Goal: Register for event/course

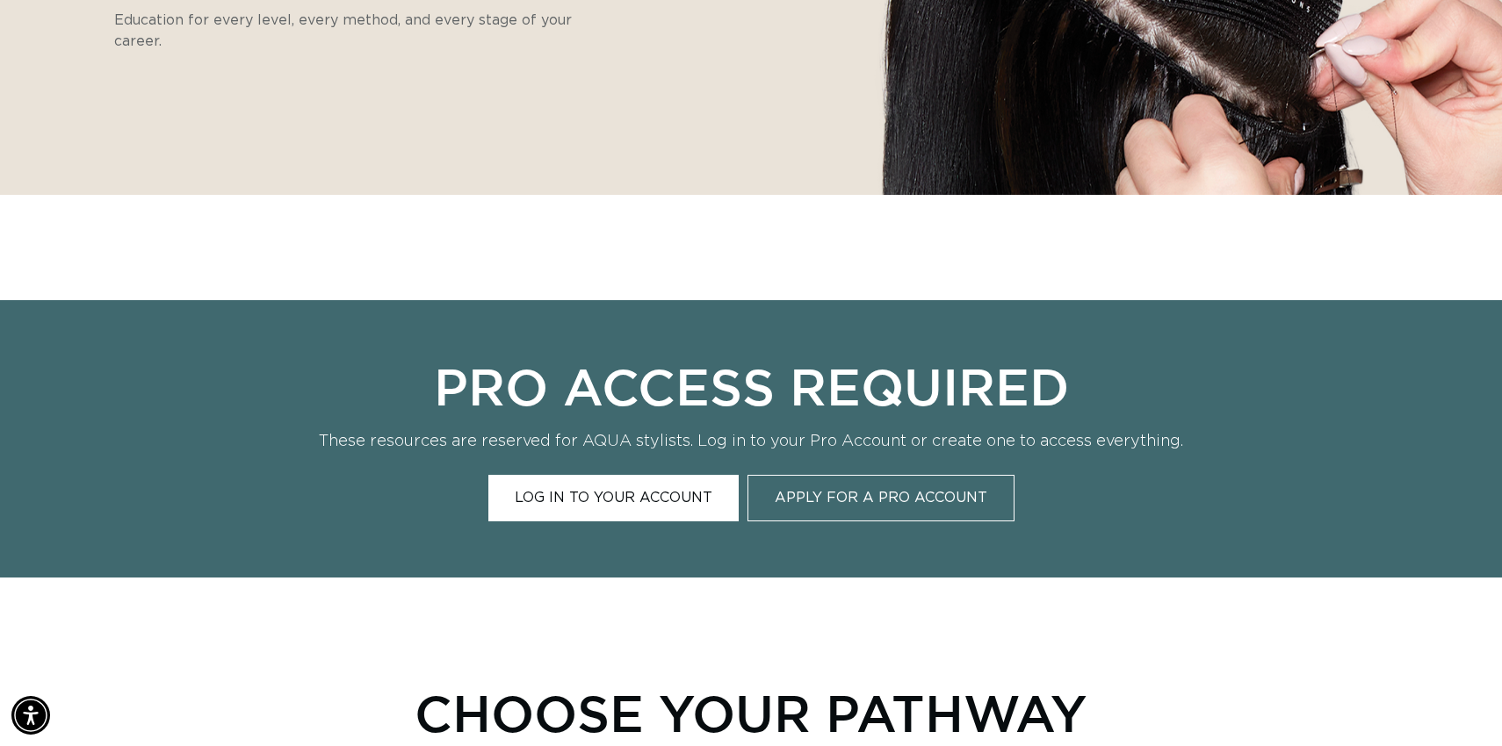
scroll to position [524, 0]
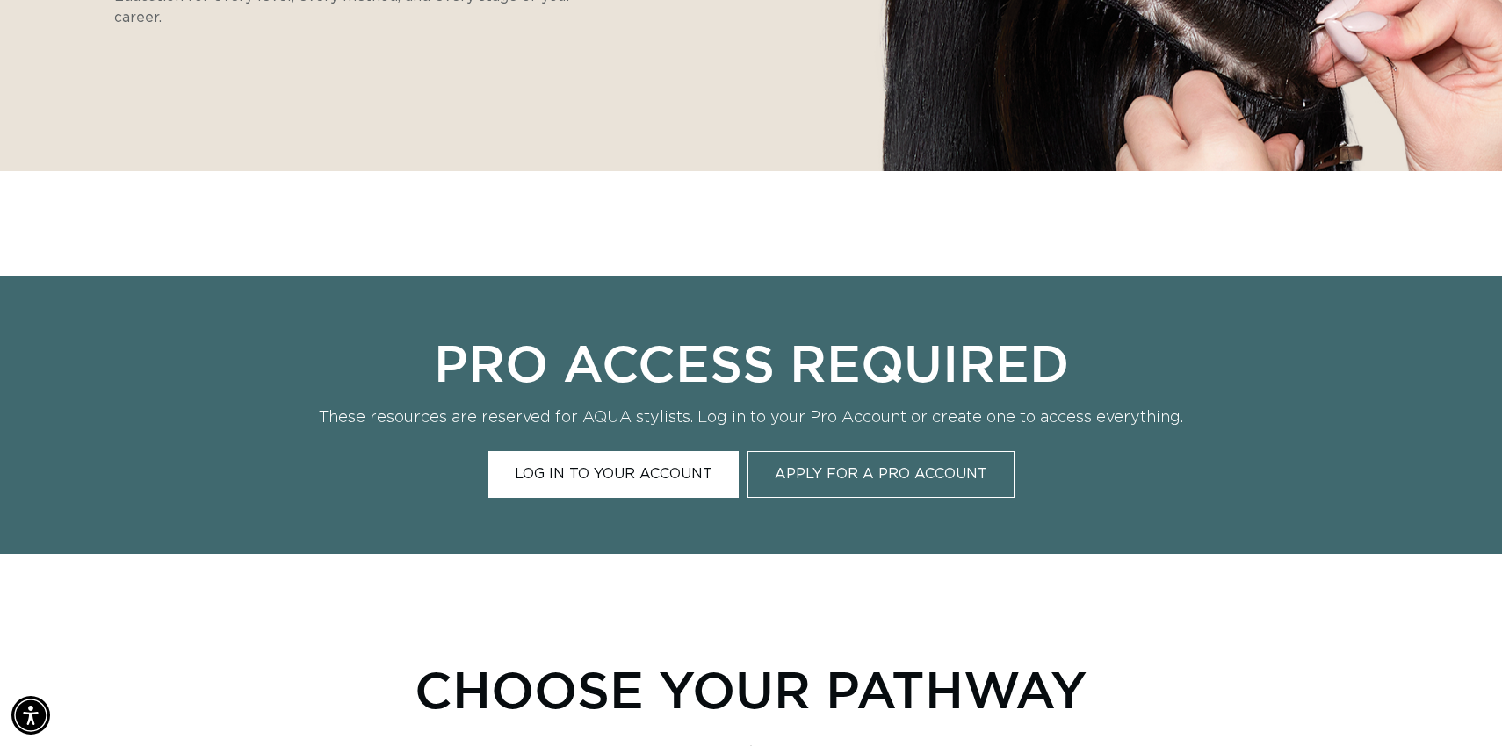
drag, startPoint x: 607, startPoint y: 511, endPoint x: 607, endPoint y: 495, distance: 15.8
click at [607, 495] on div "Pro Access Required These resources are reserved for AQUA stylists. Log in to y…" at bounding box center [751, 416] width 1502 height 278
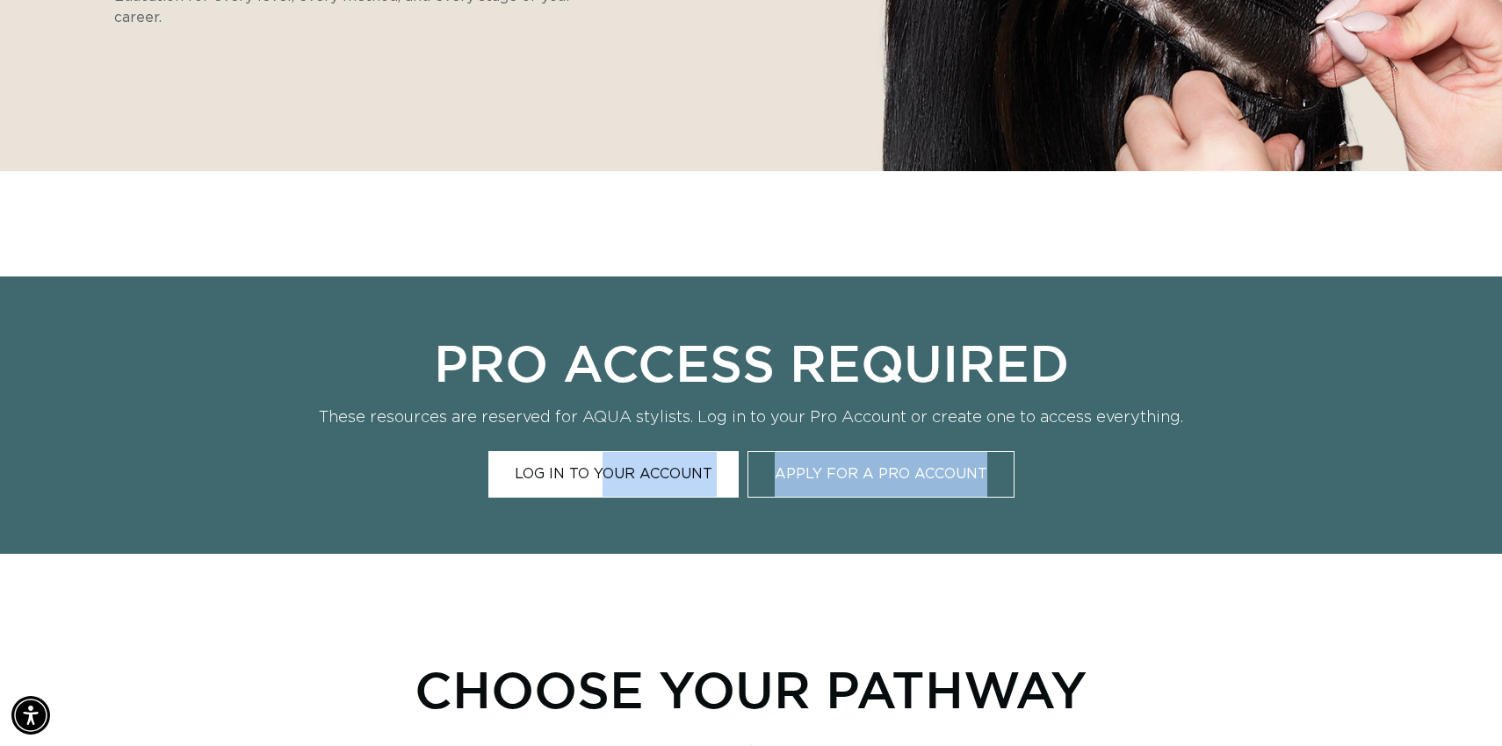
click at [597, 476] on link "Log In to Your Account" at bounding box center [613, 474] width 250 height 47
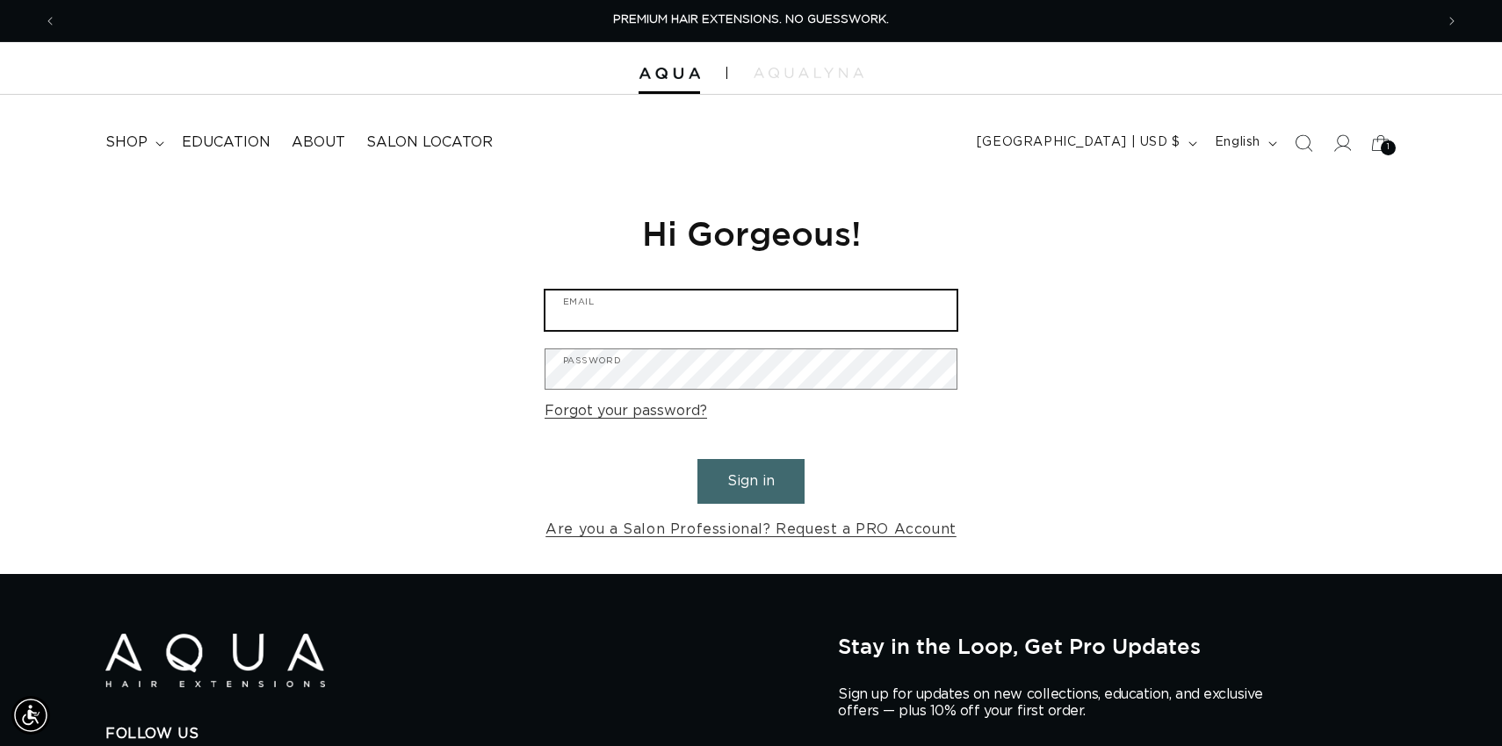
type input "leighanne@aquahairextensions.com"
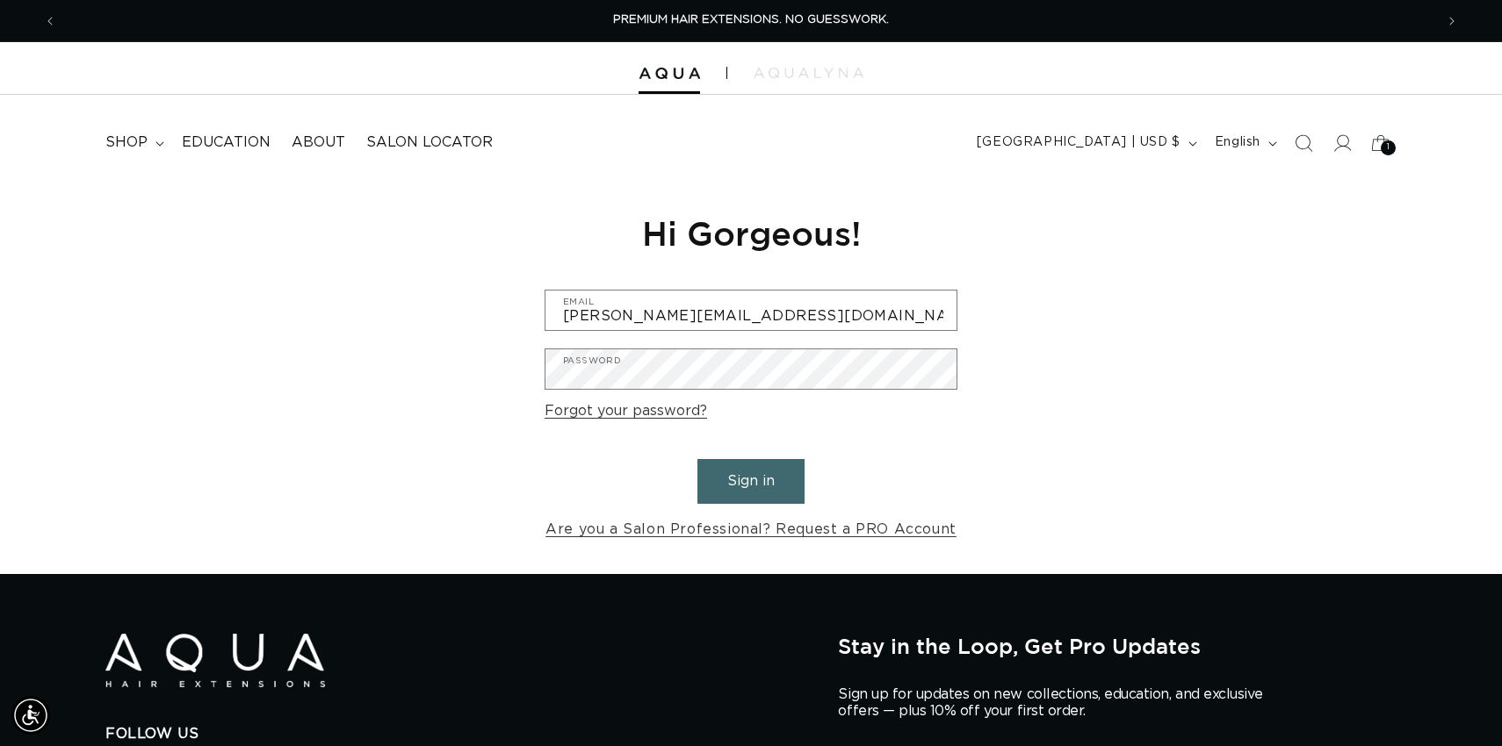
click at [747, 483] on button "Sign in" at bounding box center [750, 481] width 107 height 45
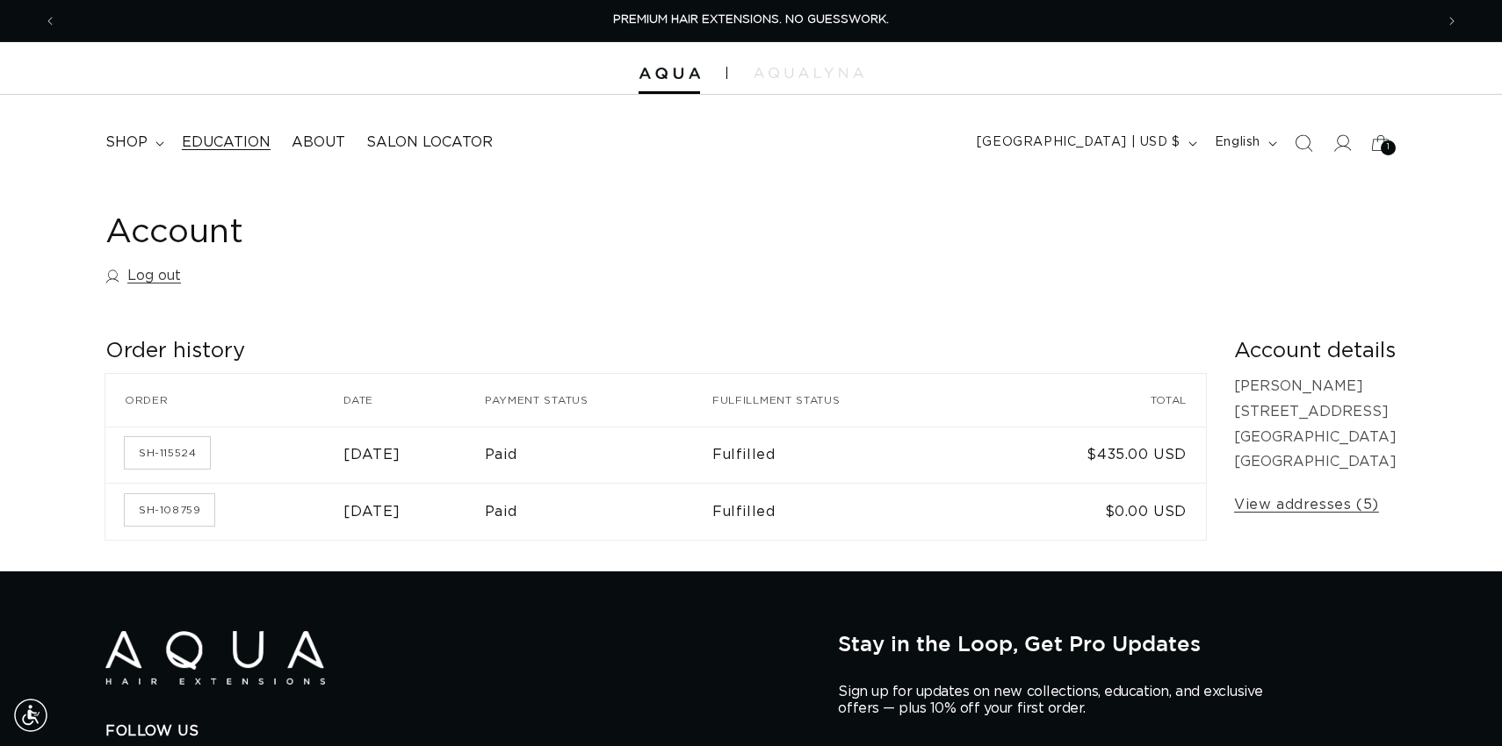
click at [231, 138] on span "Education" at bounding box center [226, 142] width 89 height 18
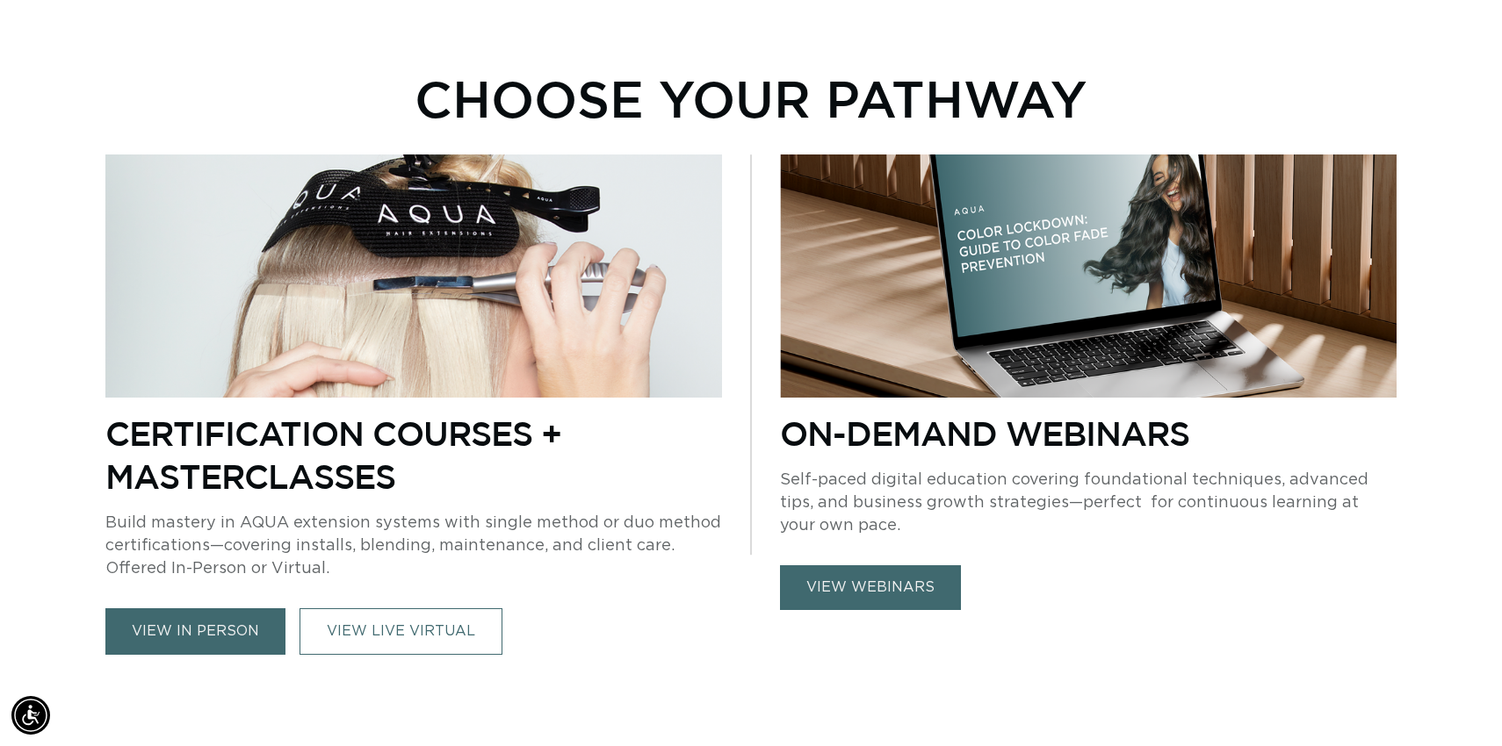
scroll to position [735, 0]
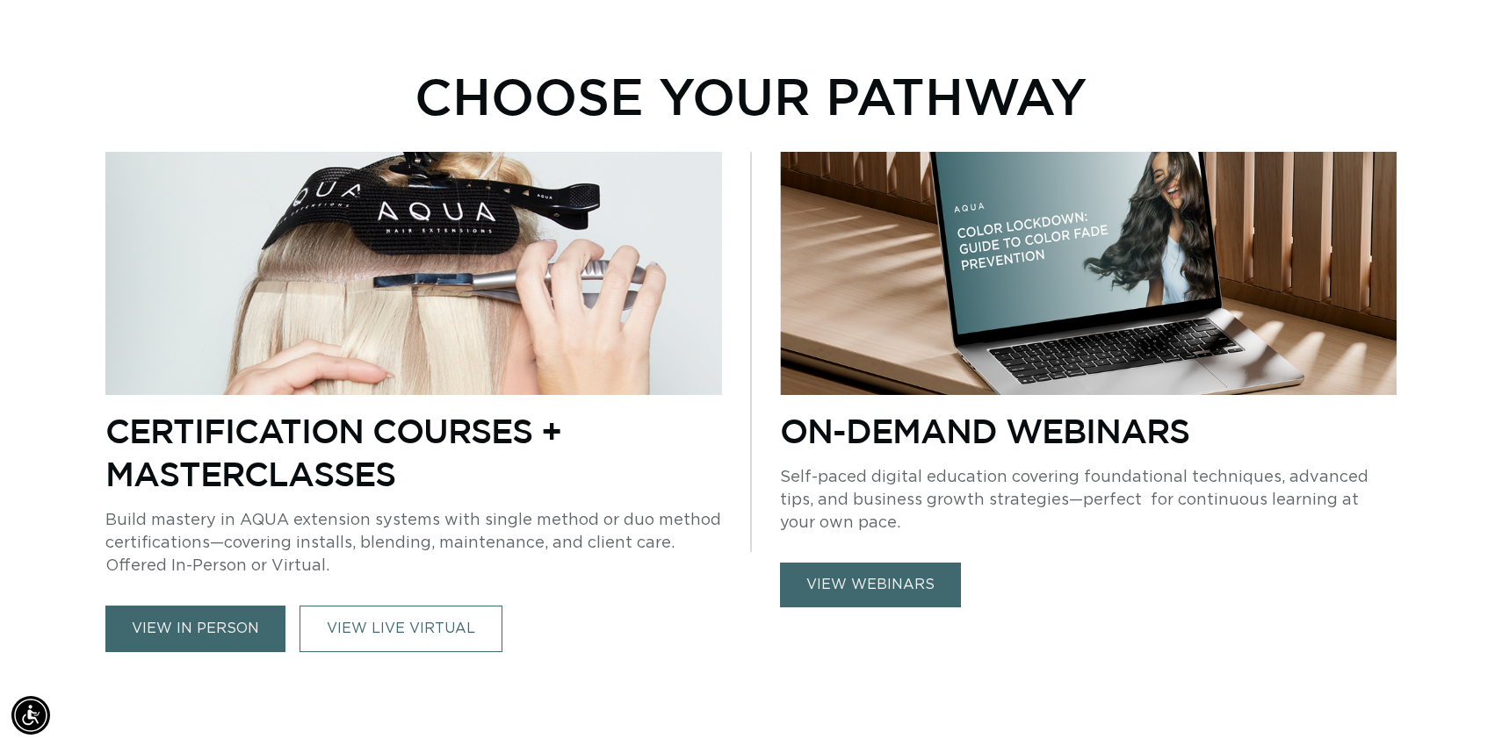
click at [175, 628] on link "view in person" at bounding box center [195, 629] width 180 height 47
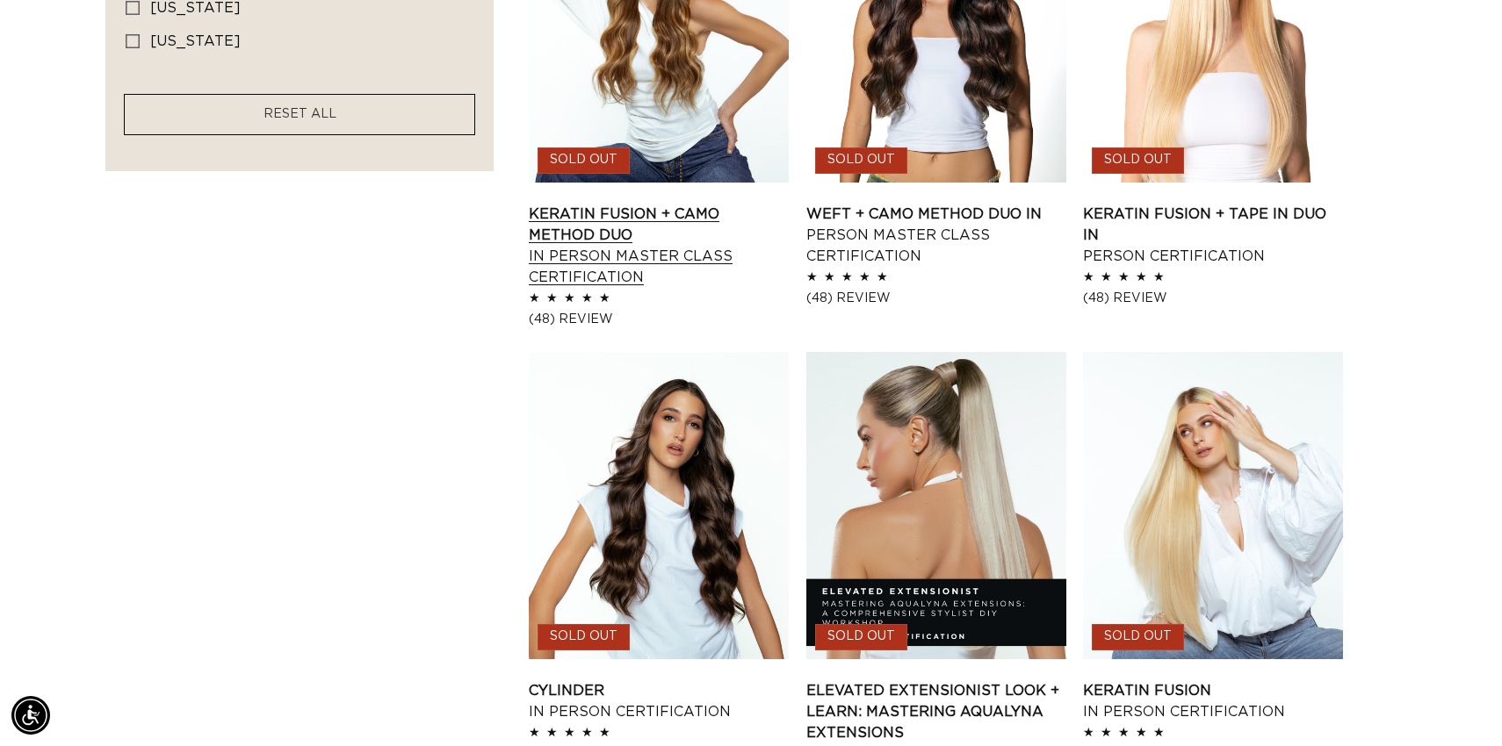
scroll to position [0, 2754]
click at [677, 204] on link "Keratin Fusion + CAMO Method Duo In Person Master Class Certification" at bounding box center [659, 246] width 260 height 84
